Goal: Check status: Check status

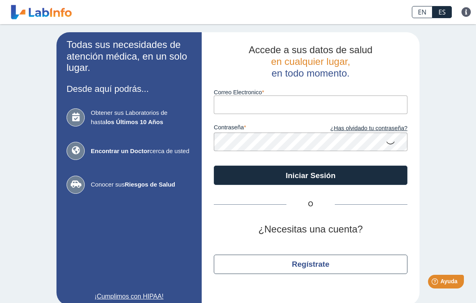
click at [307, 97] on input "Correo Electronico" at bounding box center [310, 105] width 193 height 18
type input "[EMAIL_ADDRESS][DOMAIN_NAME]"
click at [310, 175] on button "Iniciar Sesión" at bounding box center [310, 175] width 193 height 19
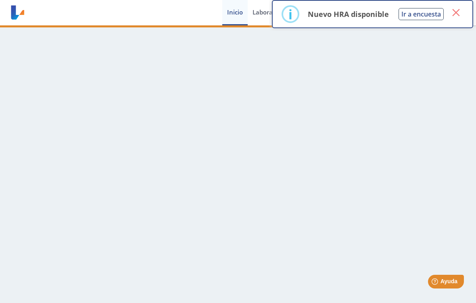
click at [459, 15] on button "×" at bounding box center [455, 12] width 15 height 15
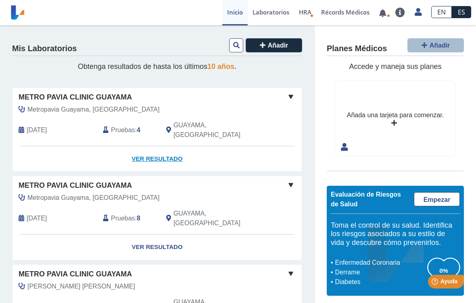
click at [156, 147] on link "Ver Resultado" at bounding box center [156, 158] width 289 height 25
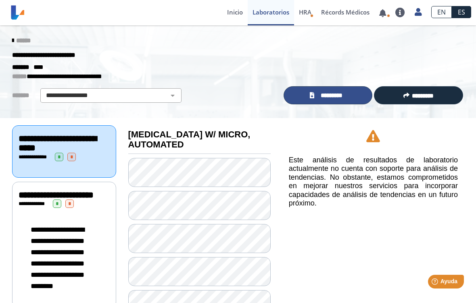
click at [334, 97] on span "*********" at bounding box center [331, 95] width 30 height 9
